Goal: Task Accomplishment & Management: Understand process/instructions

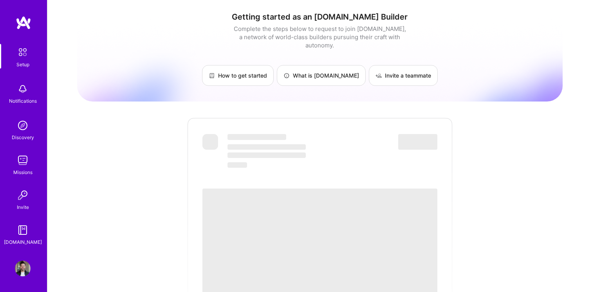
click at [333, 236] on span "‌" at bounding box center [319, 246] width 235 height 117
click at [142, 187] on div "Getting started as an [DOMAIN_NAME] Builder Complete the steps below to request…" at bounding box center [319, 285] width 485 height 558
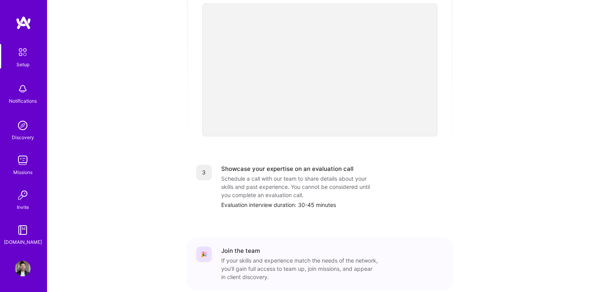
scroll to position [277, 0]
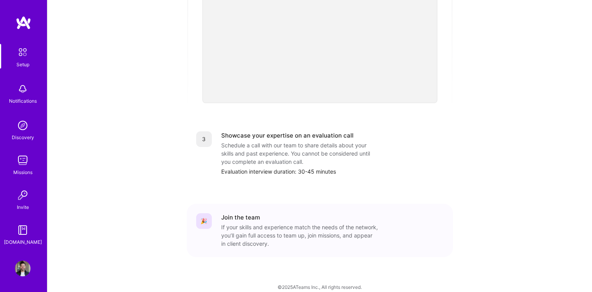
click at [20, 59] on img at bounding box center [22, 52] width 16 height 16
click at [27, 92] on img at bounding box center [23, 89] width 16 height 16
click at [27, 133] on div "Discovery" at bounding box center [23, 137] width 22 height 8
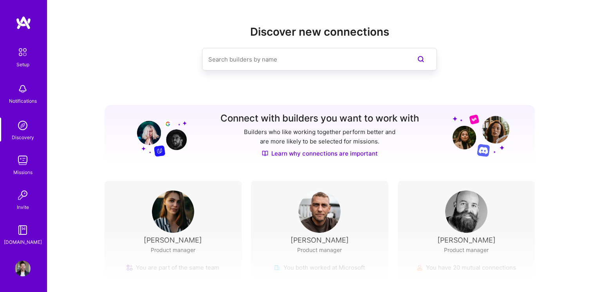
click at [27, 160] on img at bounding box center [23, 160] width 16 height 16
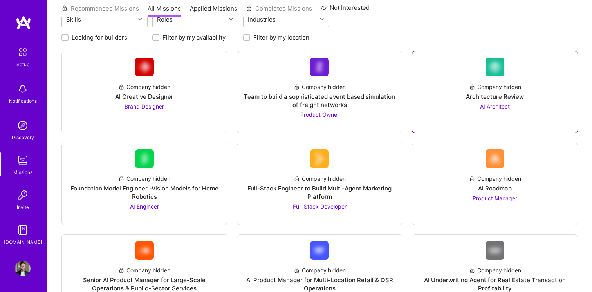
scroll to position [70, 0]
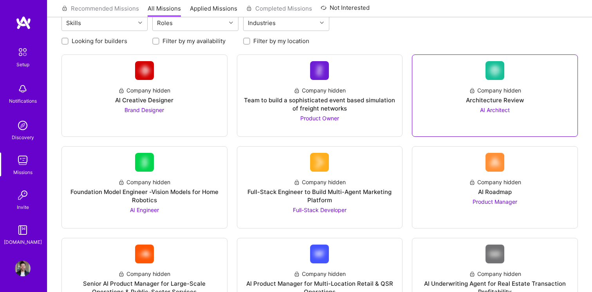
click at [456, 127] on div at bounding box center [494, 125] width 153 height 6
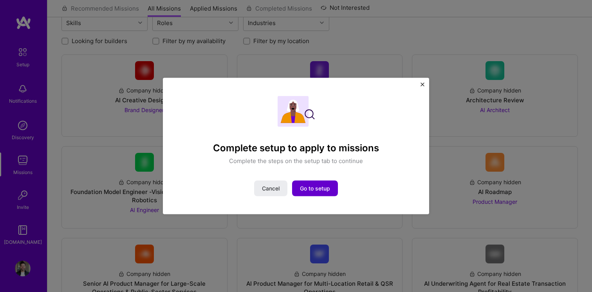
click at [311, 187] on span "Go to setup" at bounding box center [315, 188] width 30 height 8
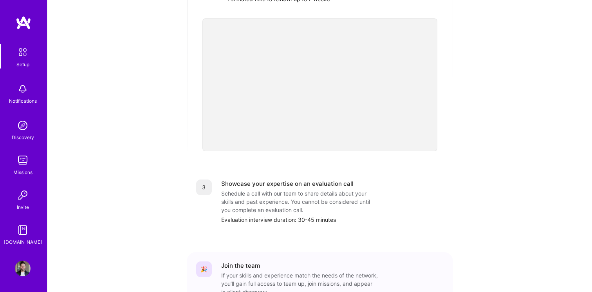
scroll to position [277, 0]
